Goal: Communication & Community: Share content

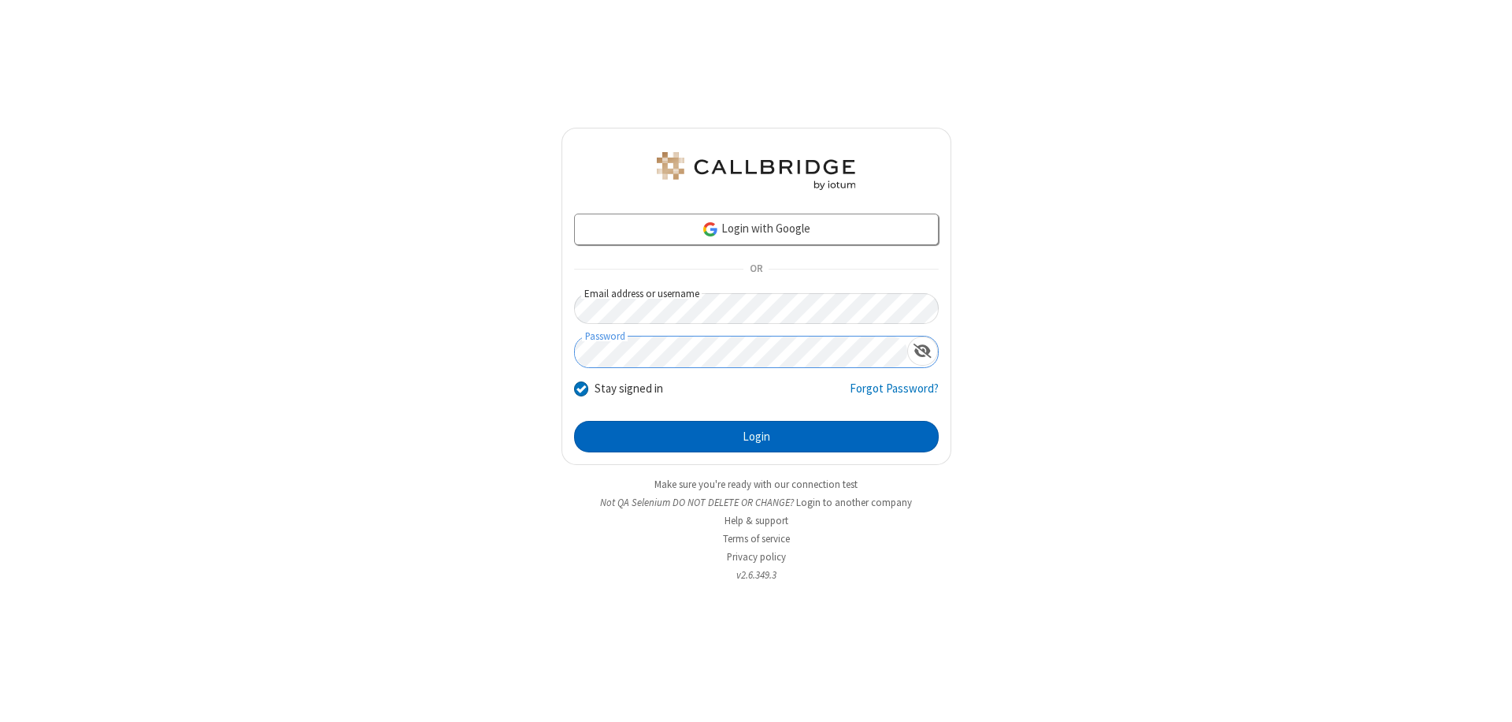
click at [756, 436] on button "Login" at bounding box center [756, 437] width 365 height 32
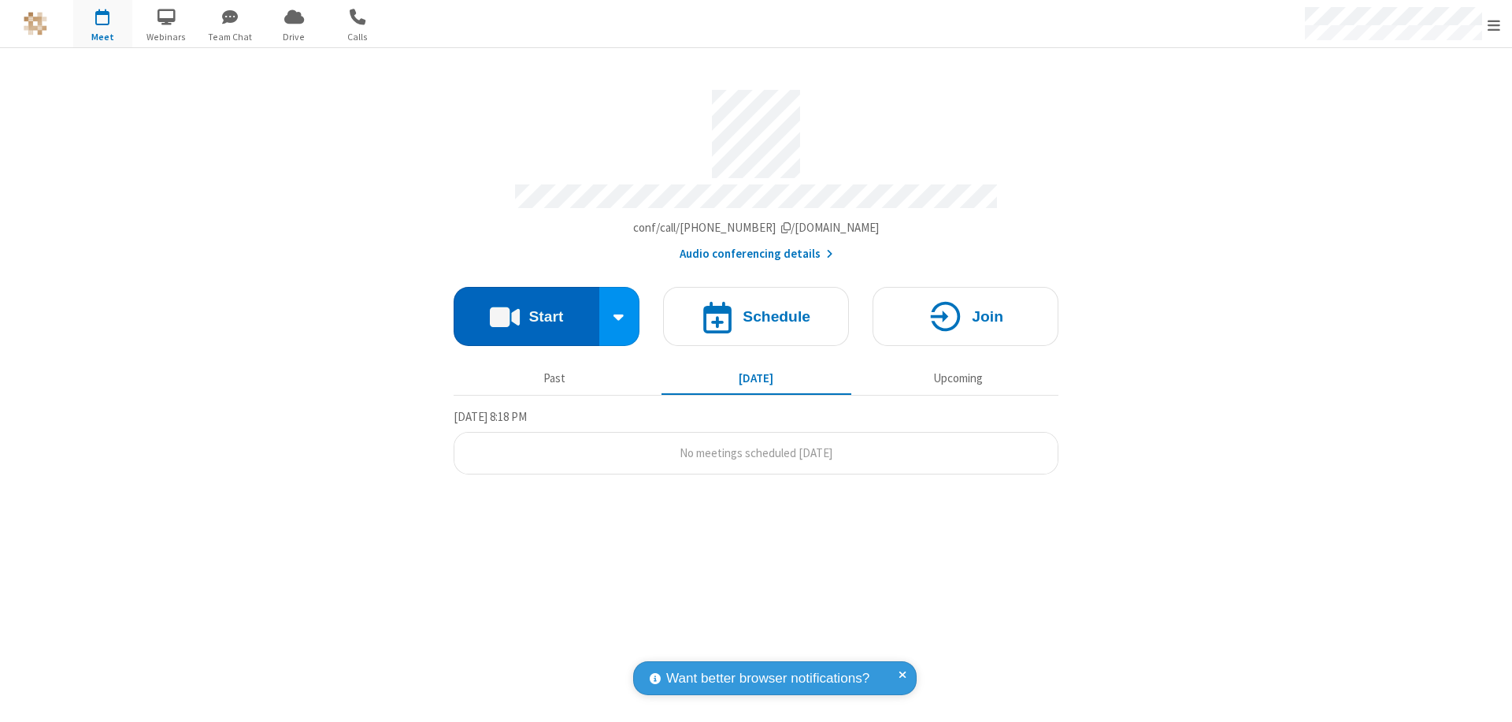
click at [526, 309] on button "Start" at bounding box center [527, 316] width 146 height 59
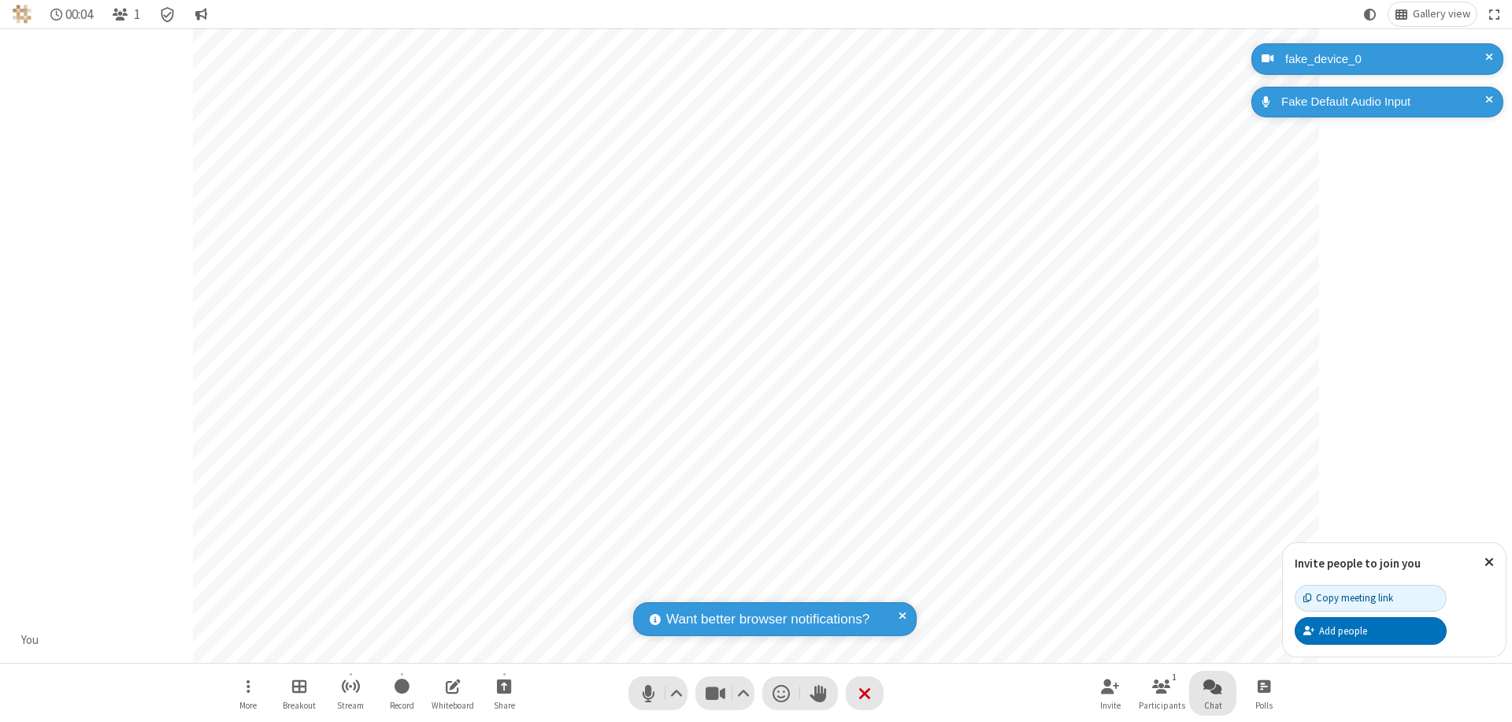
click at [1213, 685] on span "Open chat" at bounding box center [1213, 686] width 19 height 20
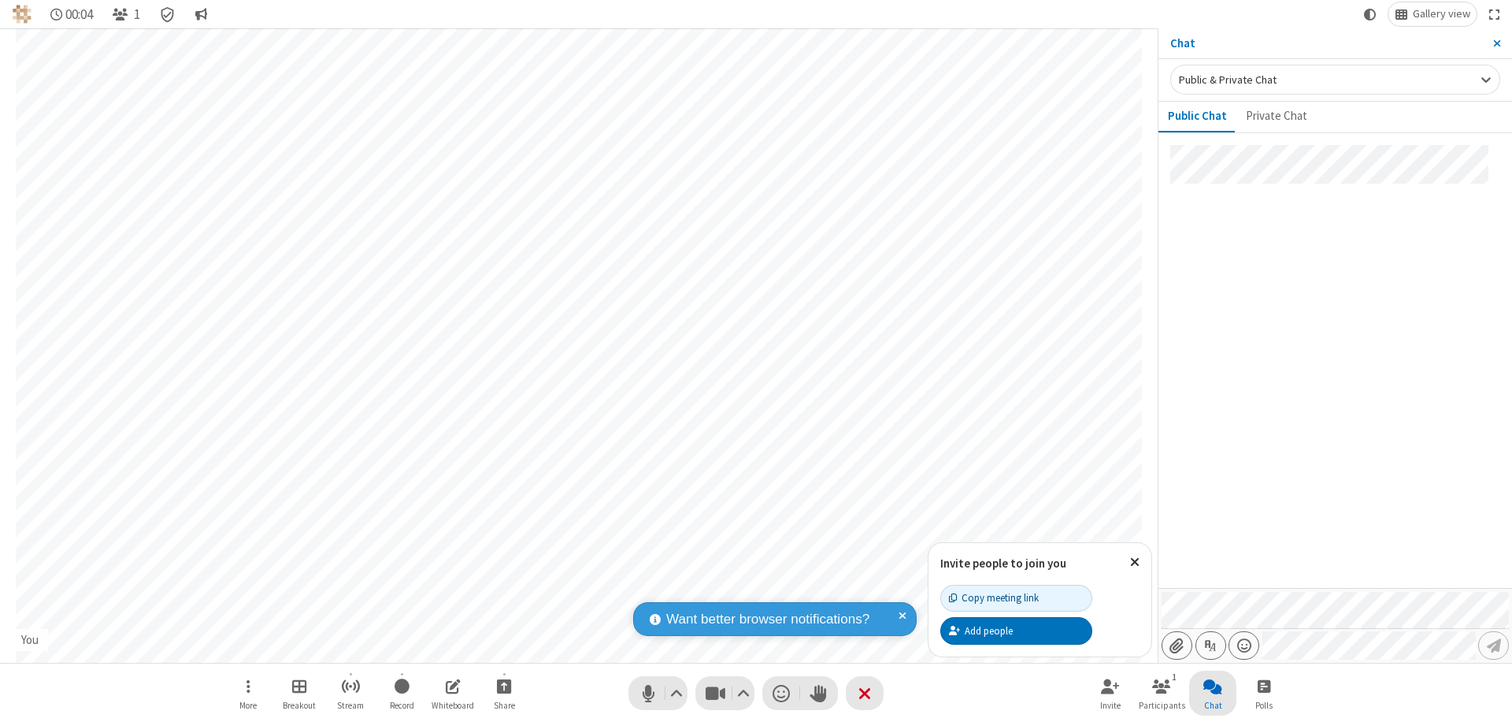
type input "C:\fakepath\doc_test.docx"
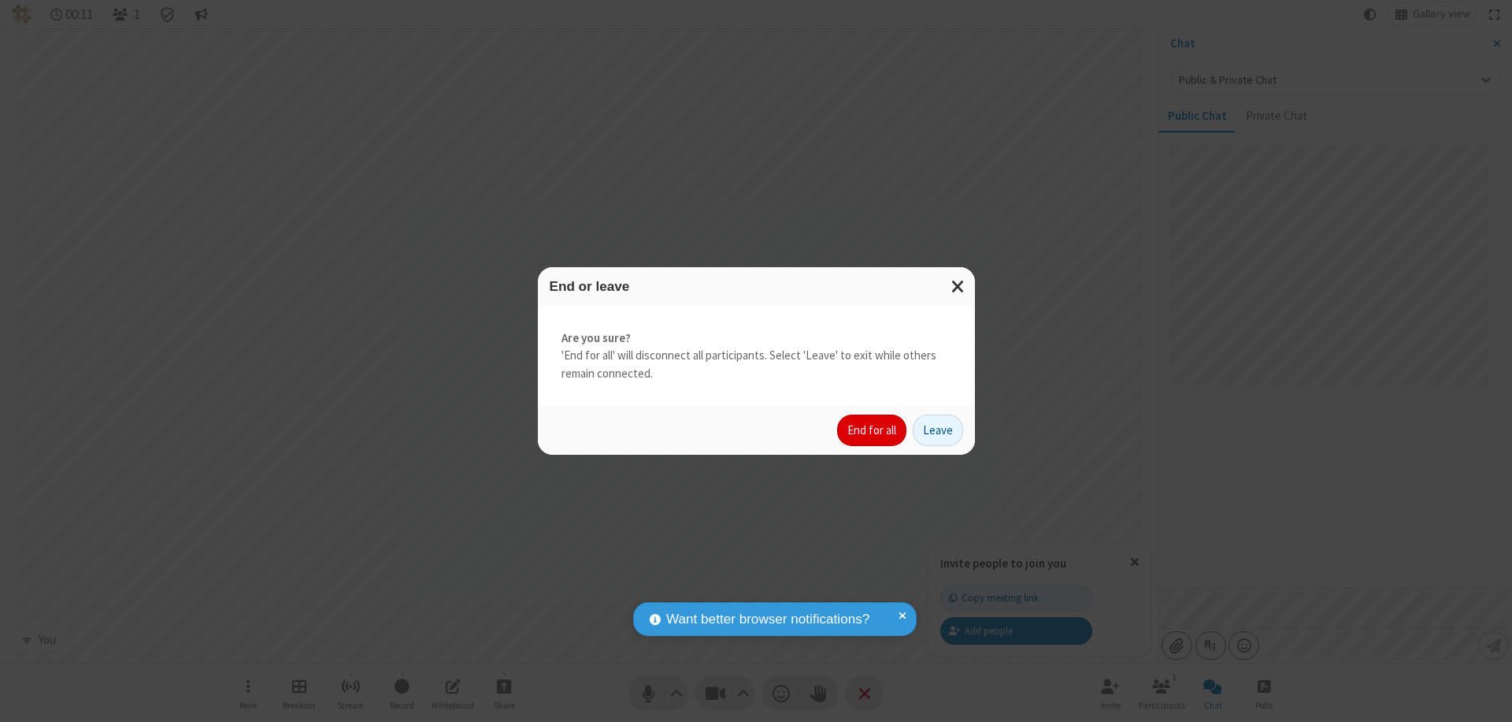
click at [873, 430] on button "End for all" at bounding box center [871, 430] width 69 height 32
